Goal: Transaction & Acquisition: Book appointment/travel/reservation

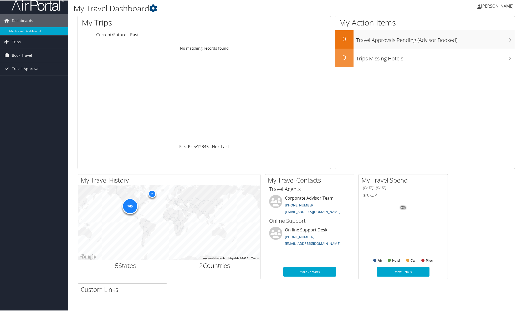
scroll to position [6, 0]
click at [18, 55] on span "Book Travel" at bounding box center [22, 54] width 20 height 13
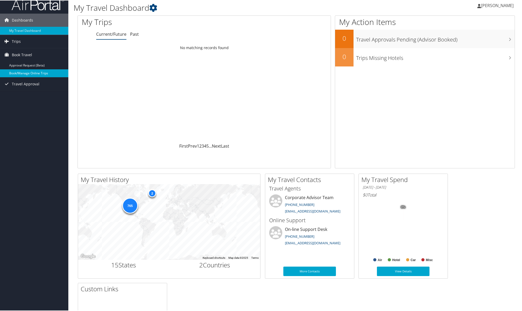
click at [25, 75] on link "Book/Manage Online Trips" at bounding box center [34, 73] width 68 height 8
